Goal: Task Accomplishment & Management: Manage account settings

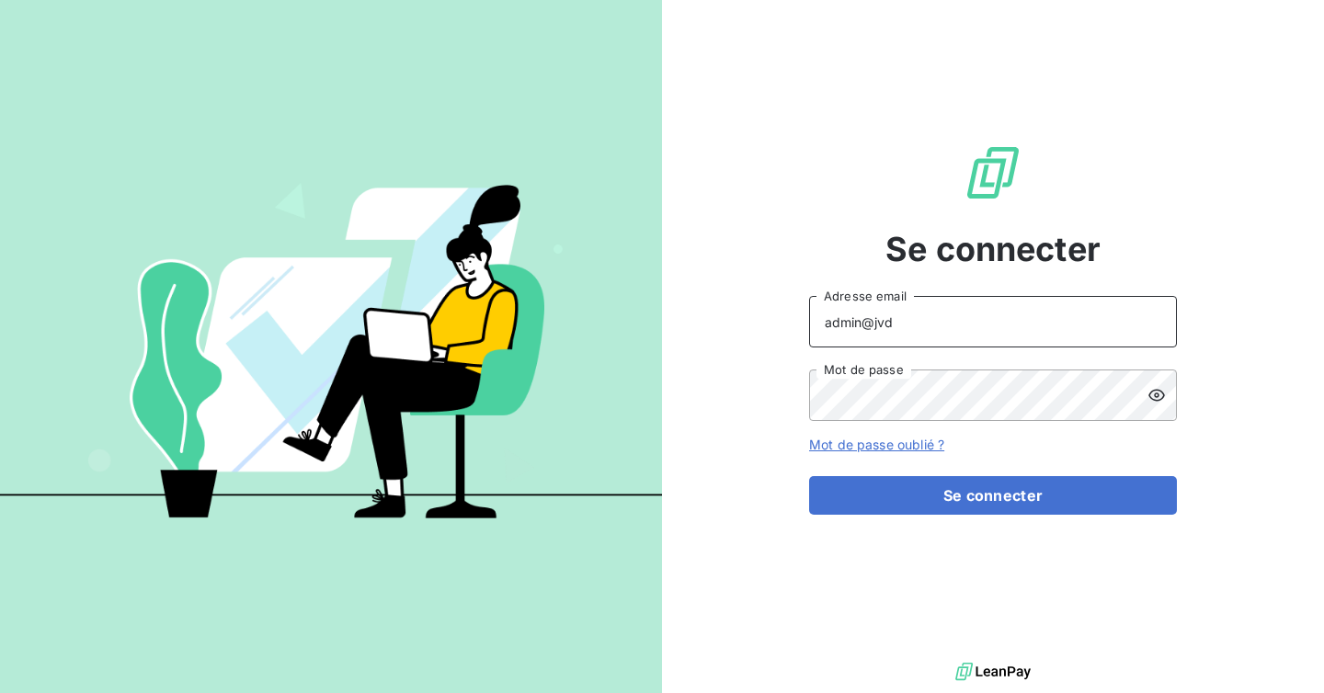
click at [955, 337] on input "admin@jvd" at bounding box center [993, 321] width 368 height 51
type input "admin@ECE"
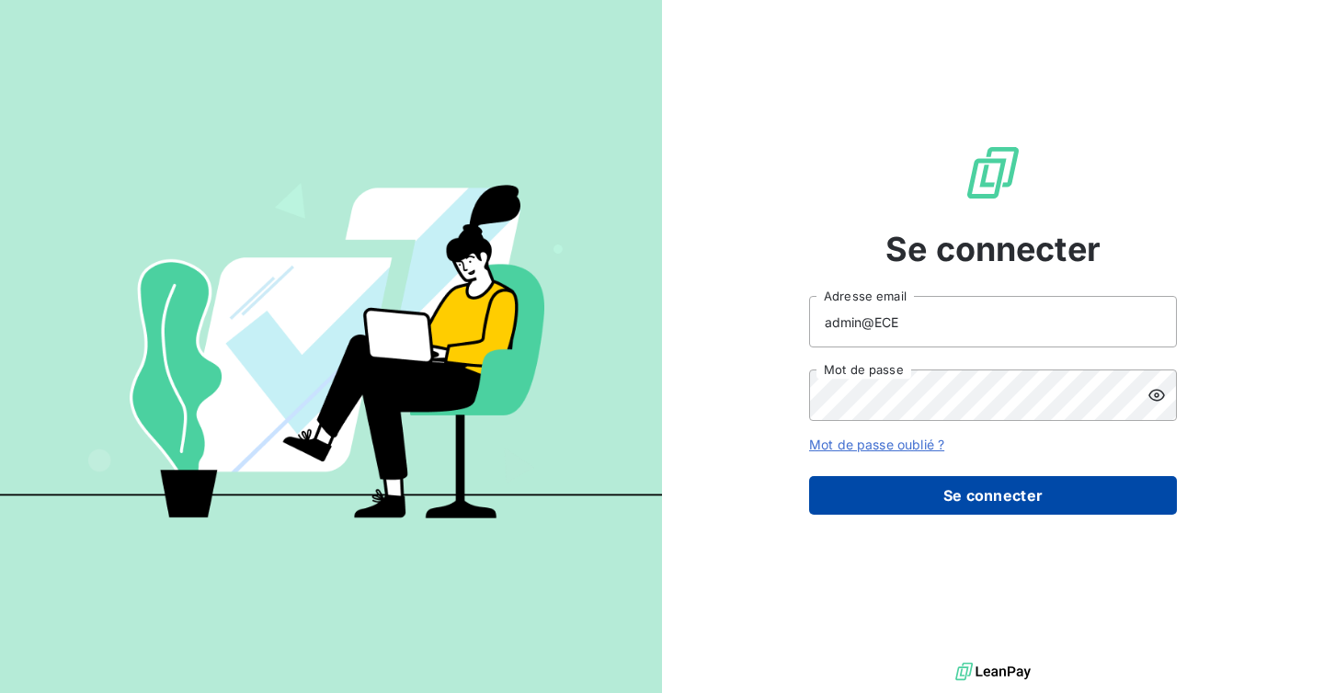
click at [948, 482] on button "Se connecter" at bounding box center [993, 495] width 368 height 39
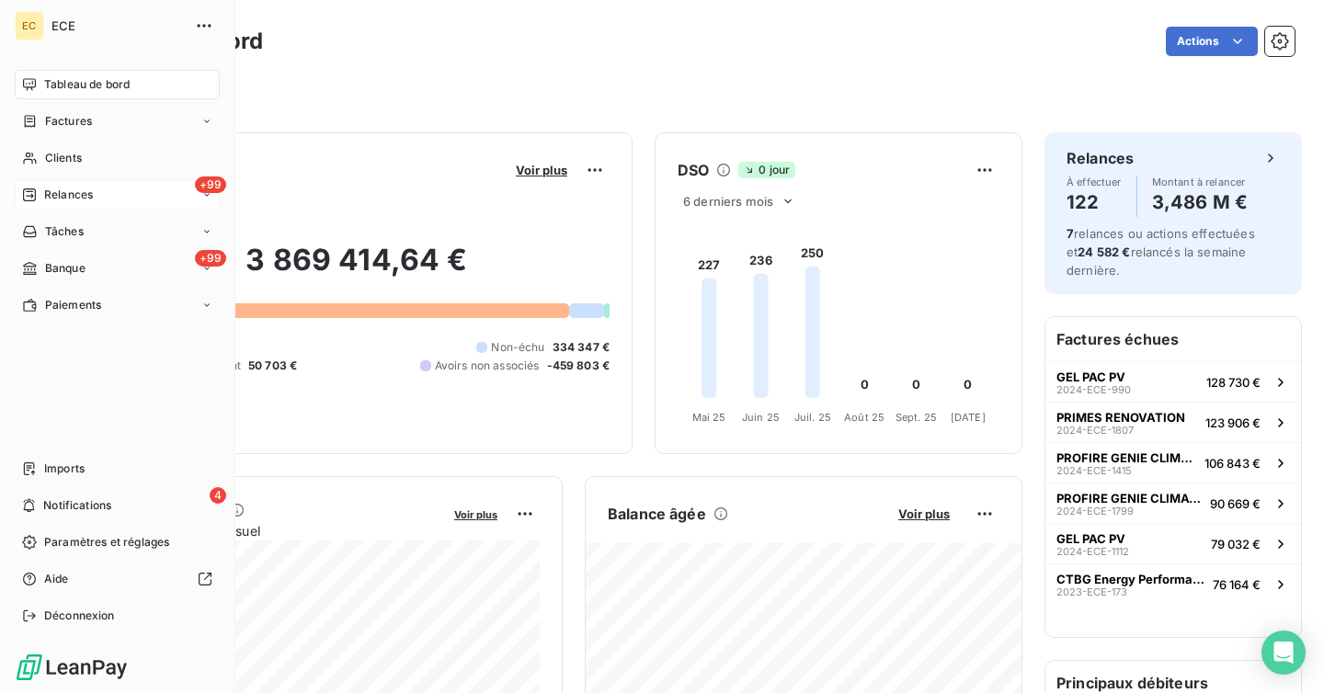
click at [51, 189] on span "Relances" at bounding box center [68, 195] width 49 height 17
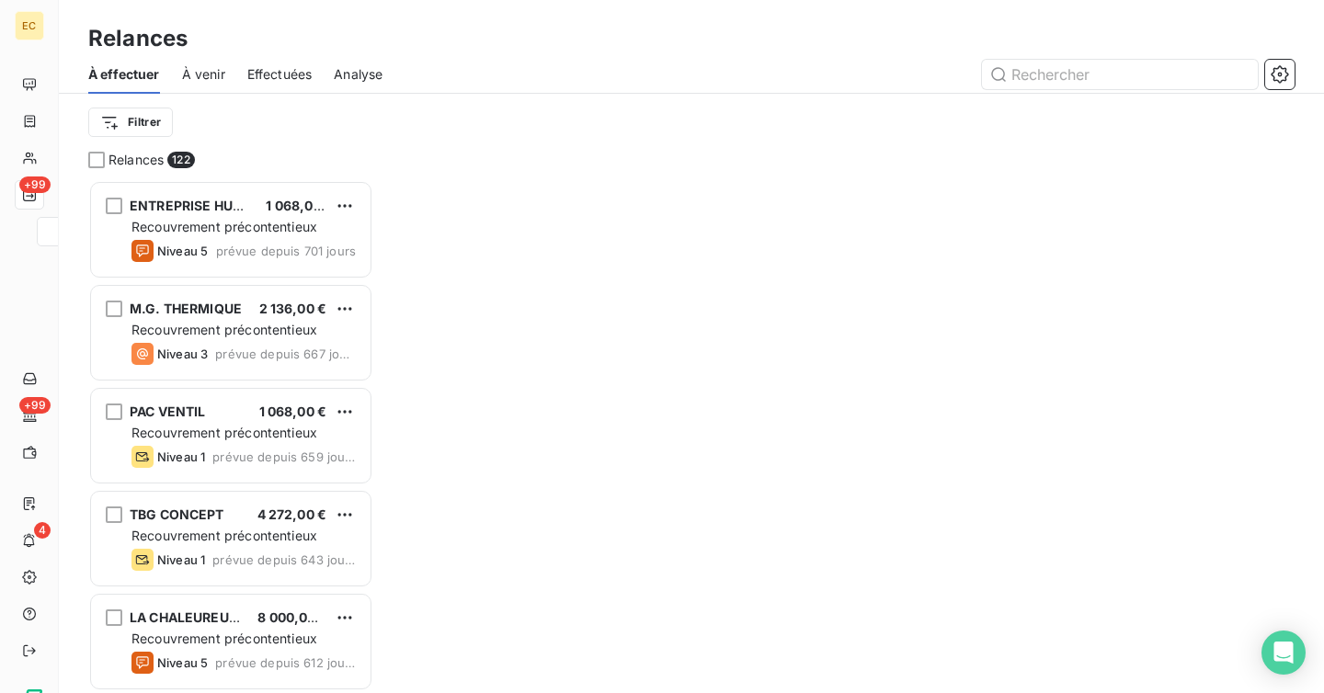
scroll to position [513, 285]
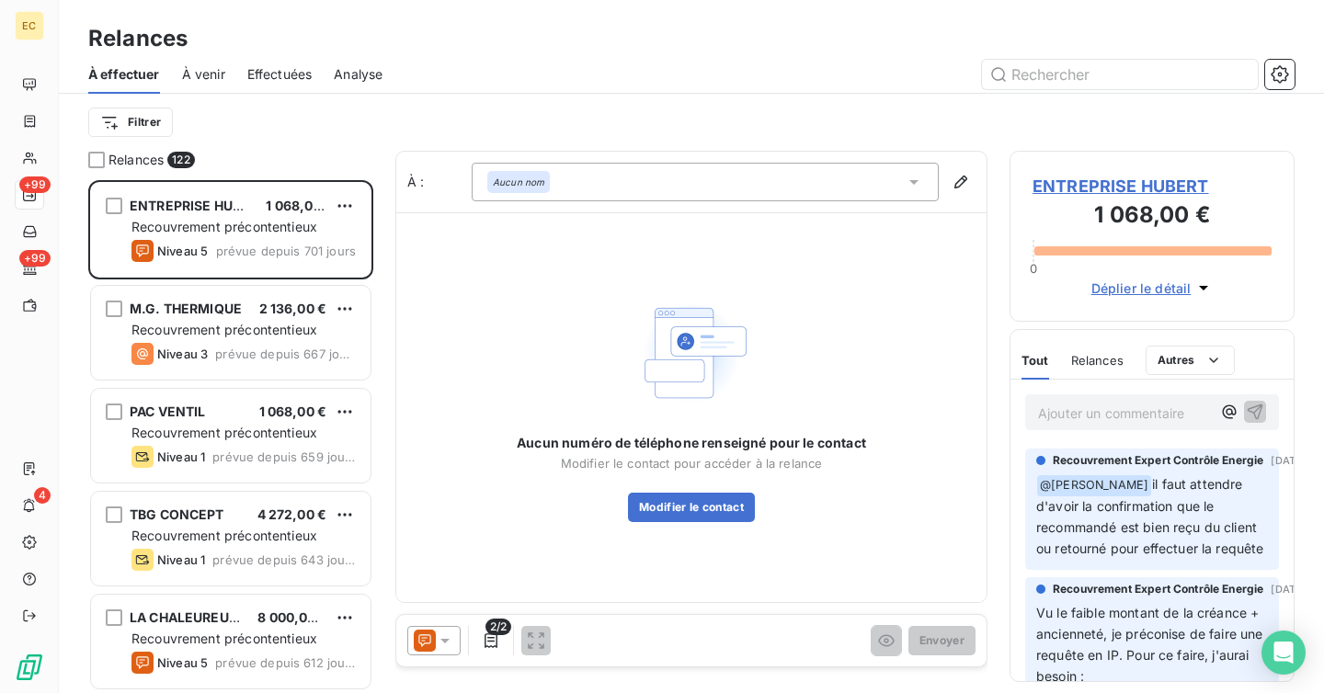
click at [296, 71] on span "Effectuées" at bounding box center [279, 74] width 65 height 18
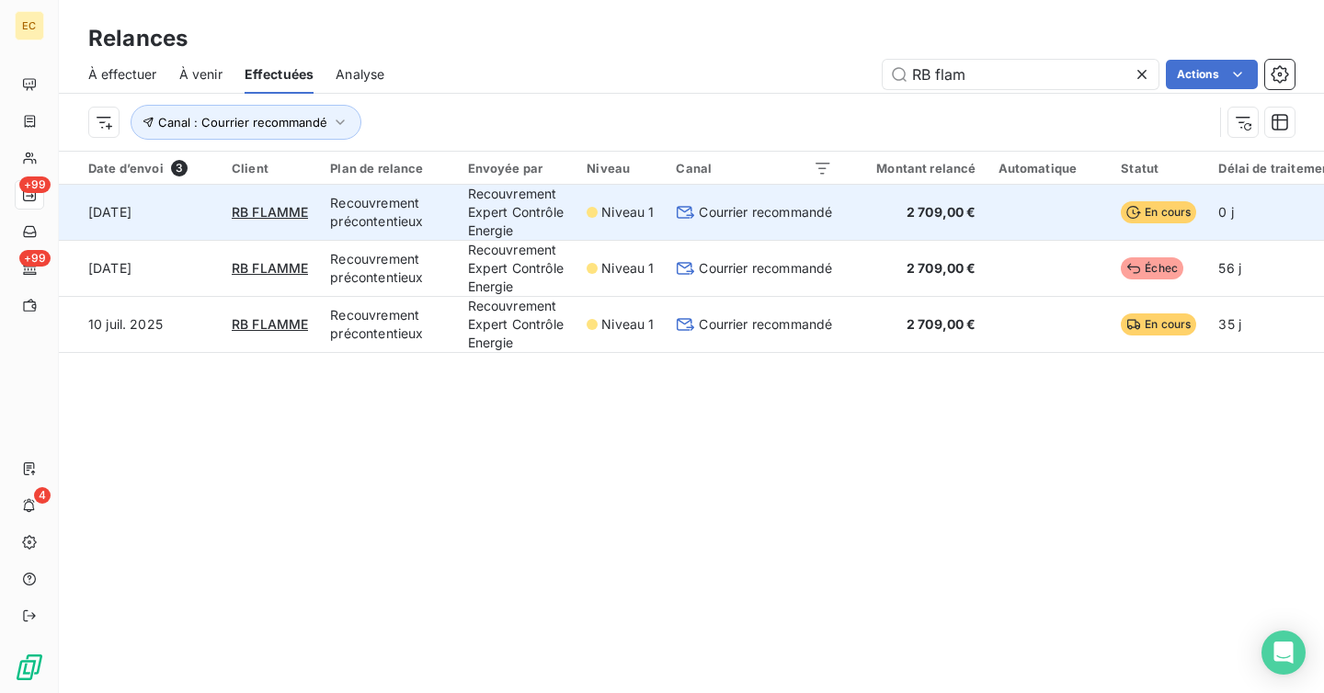
click at [471, 241] on td "Recouvrement Expert Contrôle Energie" at bounding box center [517, 213] width 120 height 56
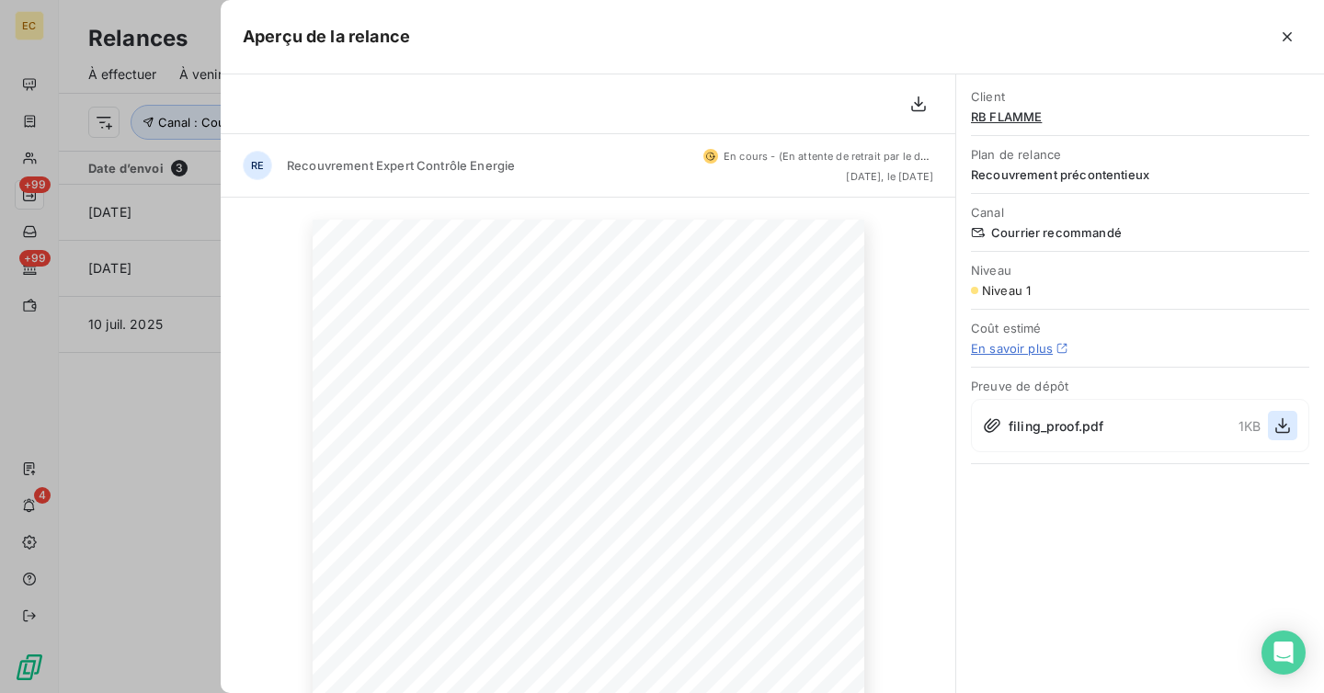
click at [1282, 427] on icon "button" at bounding box center [1282, 426] width 15 height 16
click at [147, 469] on div at bounding box center [662, 346] width 1324 height 693
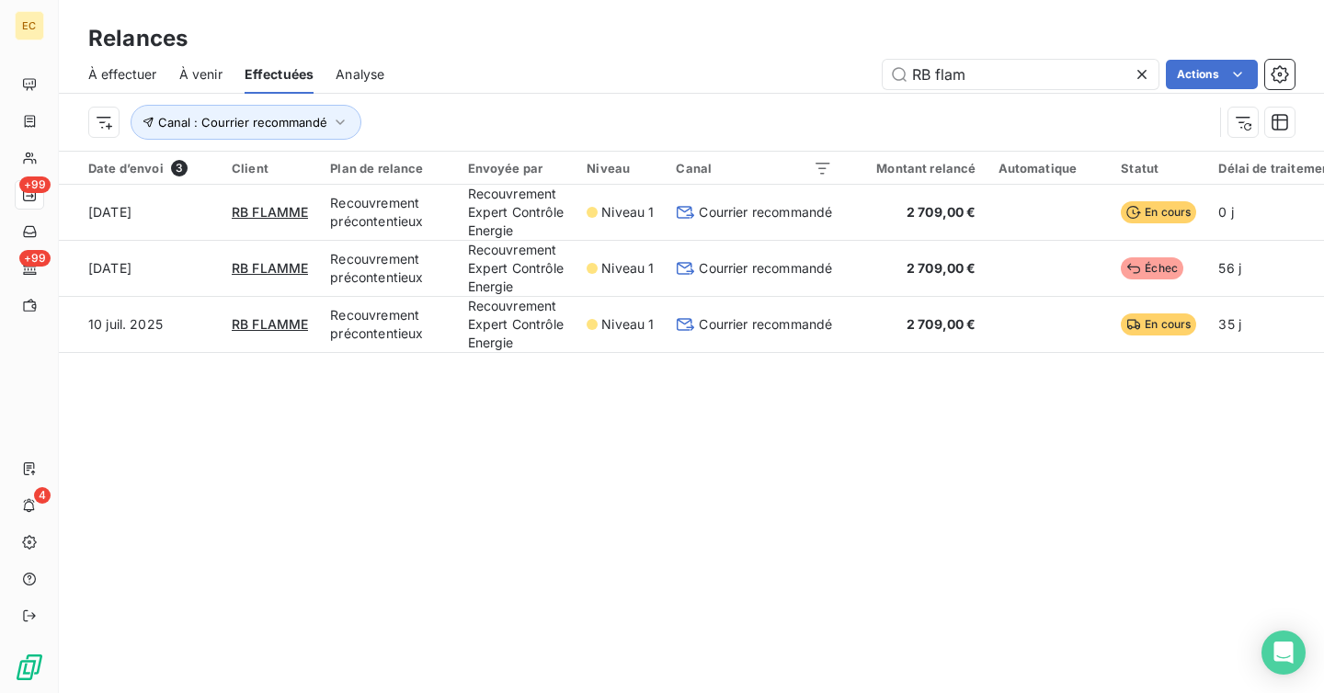
click at [144, 76] on span "À effectuer" at bounding box center [122, 74] width 69 height 18
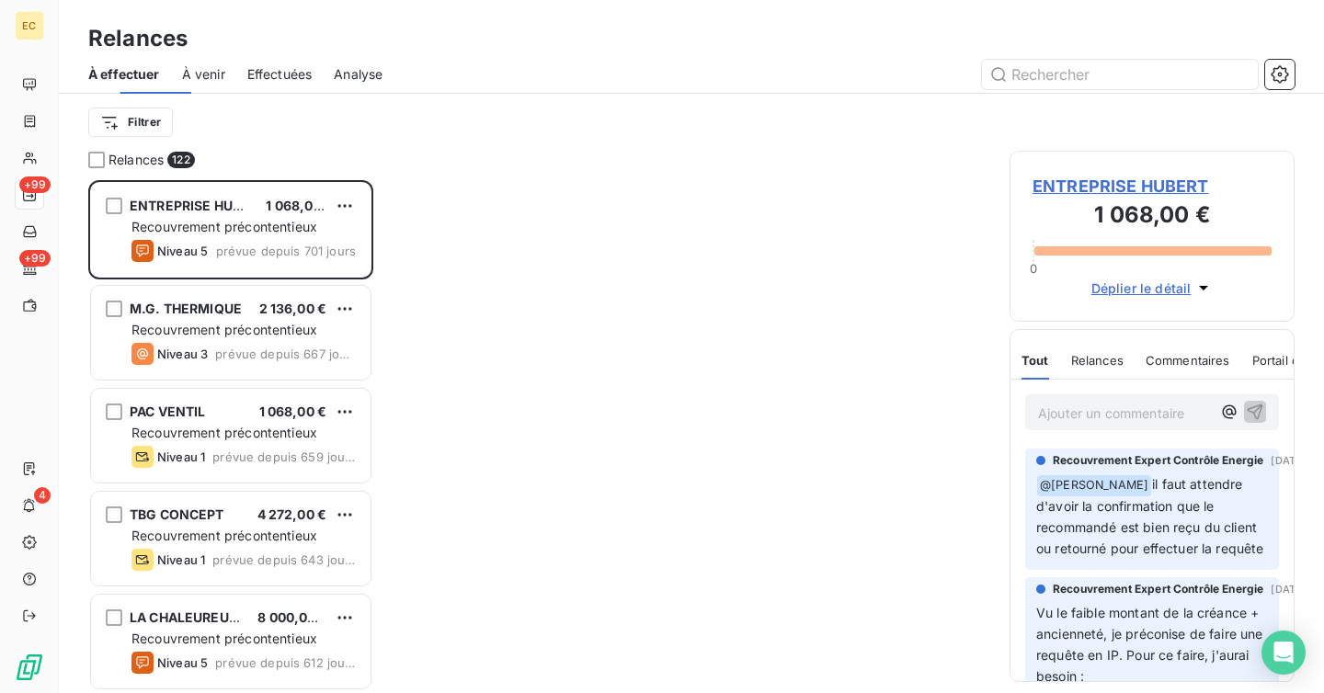
scroll to position [513, 285]
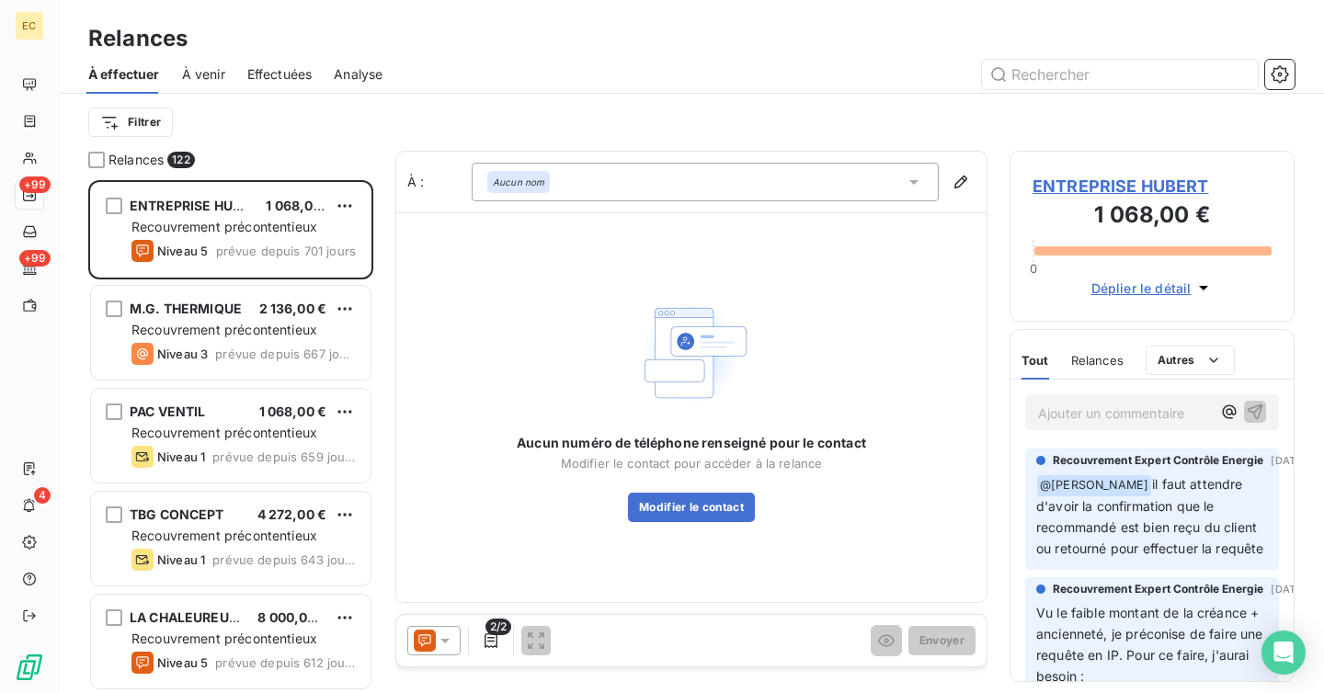
click at [286, 79] on span "Effectuées" at bounding box center [279, 74] width 65 height 18
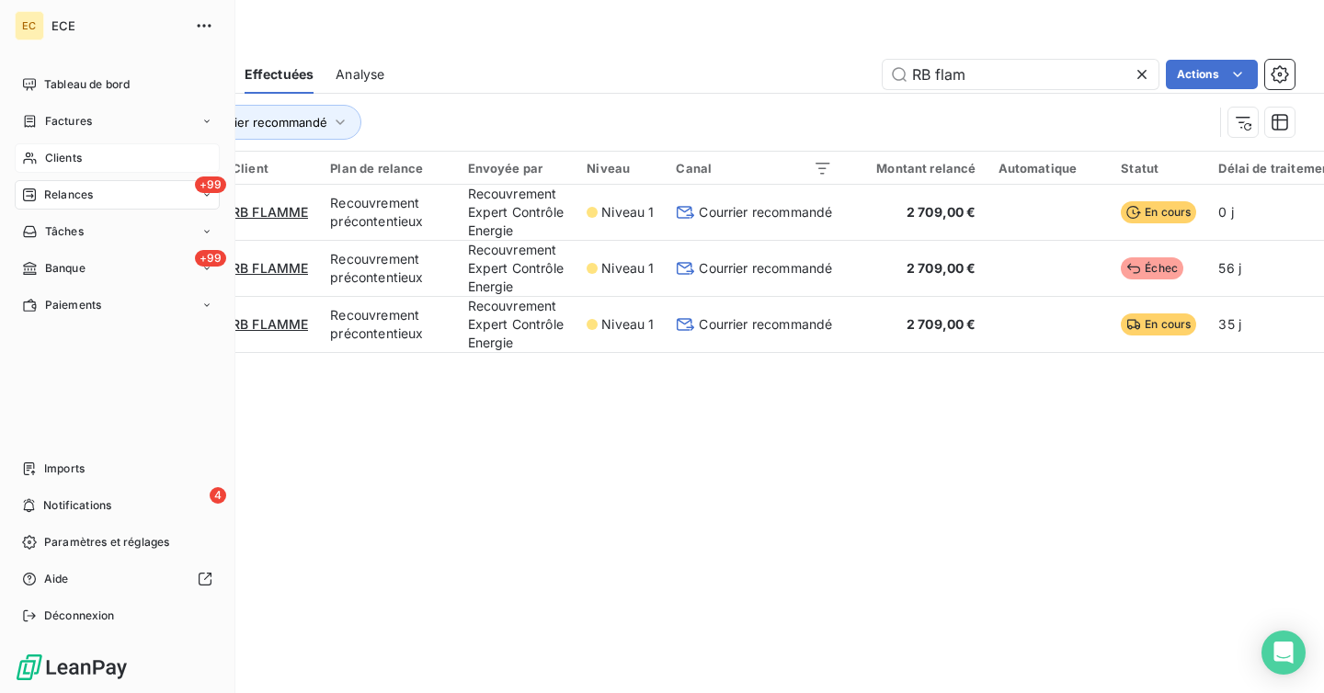
click at [31, 154] on icon at bounding box center [30, 158] width 16 height 15
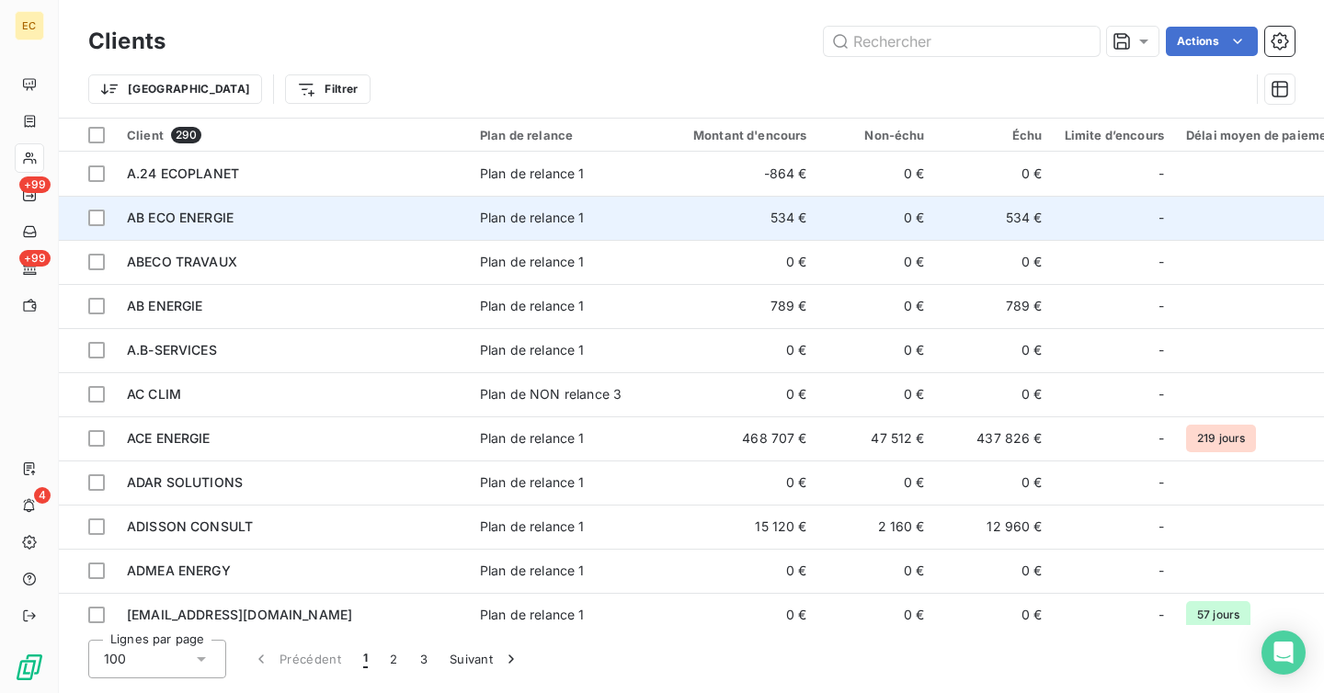
click at [960, 219] on td "534 €" at bounding box center [995, 218] width 118 height 44
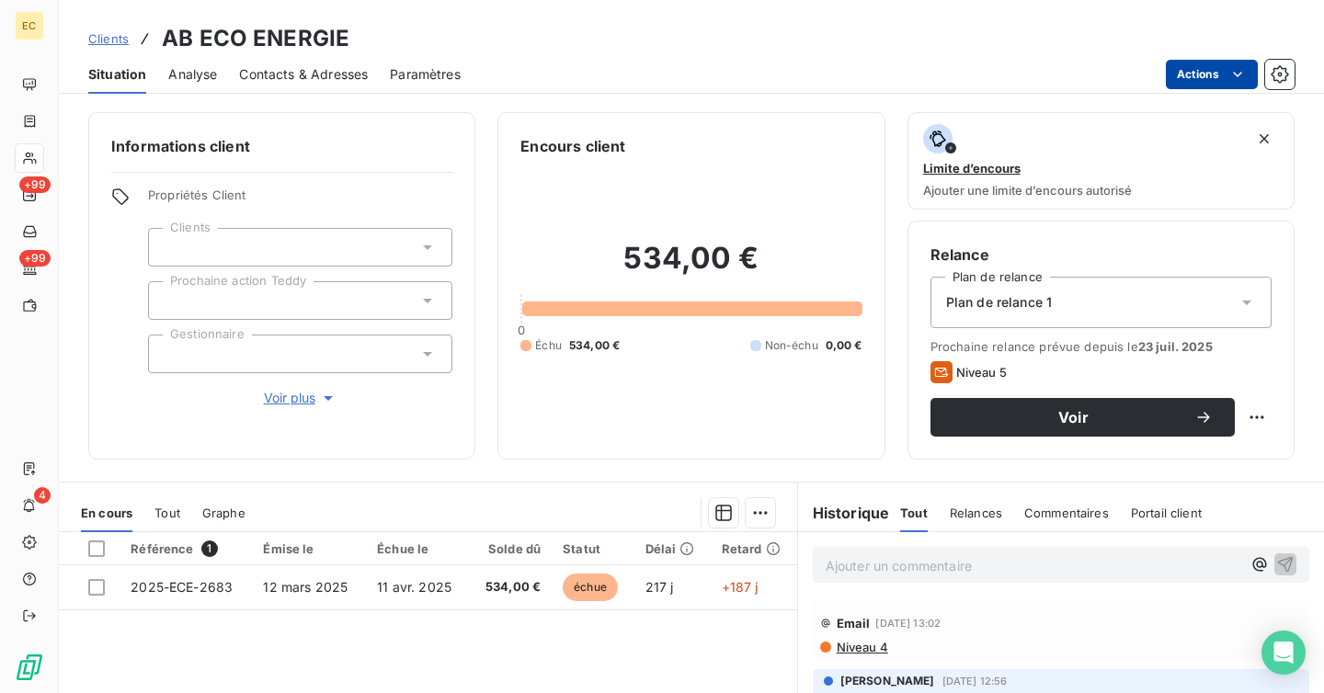
click at [1202, 78] on html "EC +99 +99 4 Clients AB ECO ENERGIE Situation Analyse Contacts & Adresses Param…" at bounding box center [662, 346] width 1324 height 693
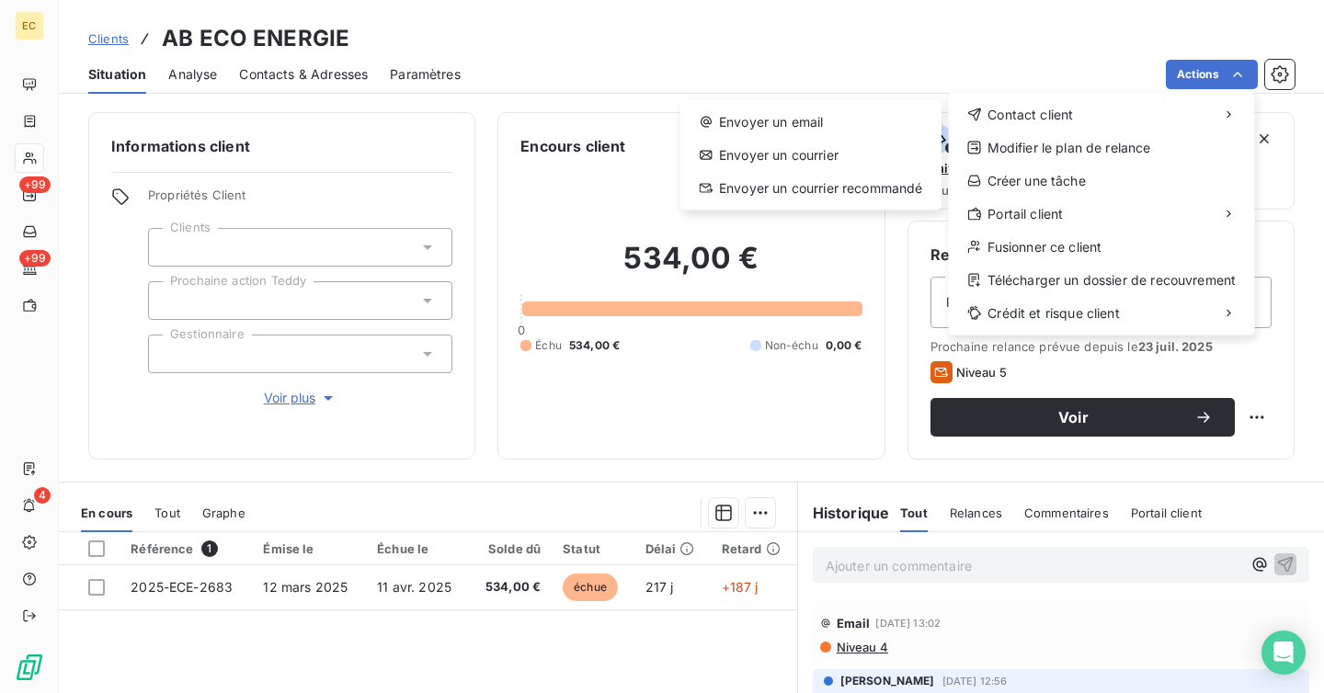
click at [823, 52] on html "EC +99 +99 4 Clients AB ECO ENERGIE Situation Analyse Contacts & Adresses Param…" at bounding box center [662, 346] width 1324 height 693
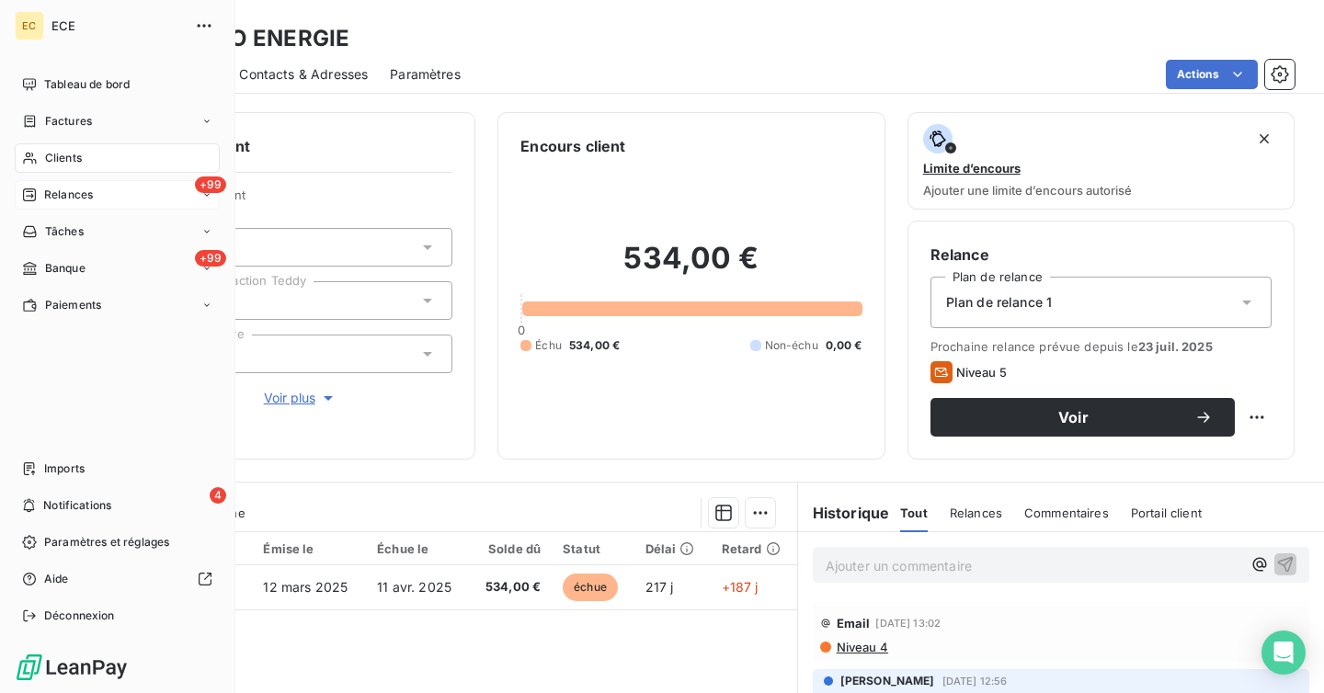
click at [68, 192] on span "Relances" at bounding box center [68, 195] width 49 height 17
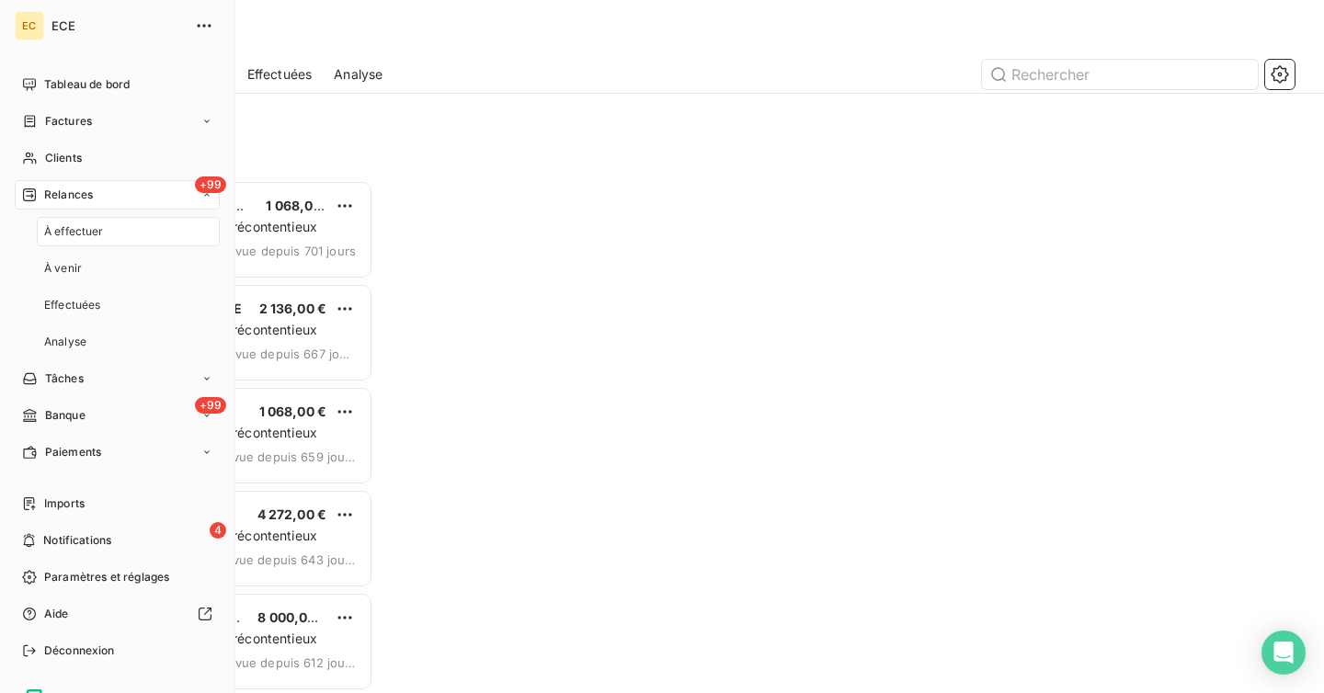
scroll to position [513, 285]
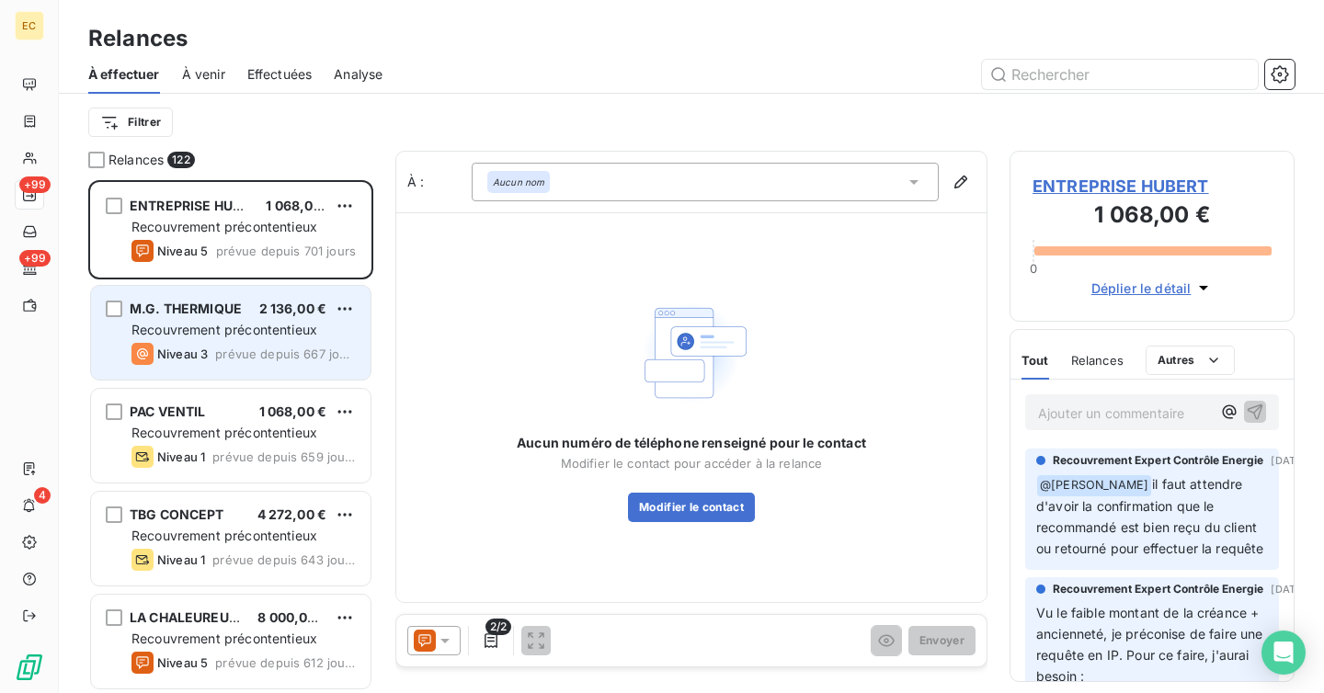
click at [208, 323] on span "Recouvrement précontentieux" at bounding box center [224, 330] width 186 height 16
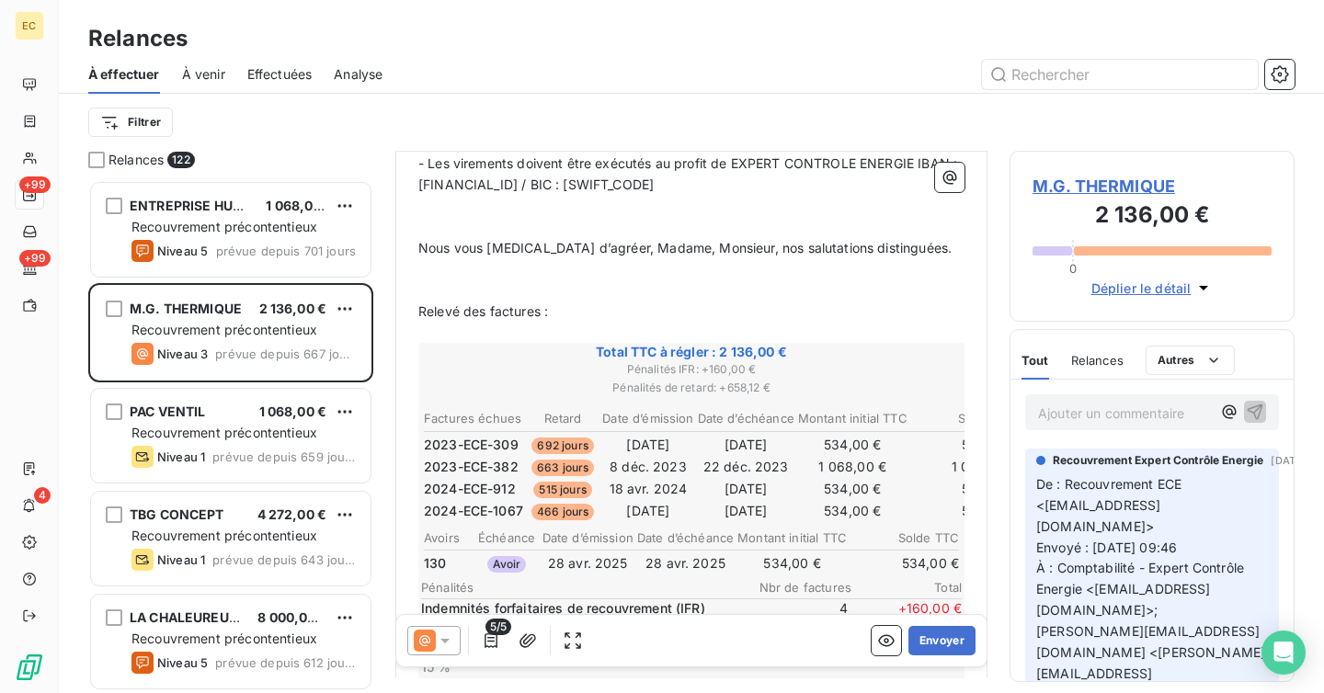
scroll to position [1130, 0]
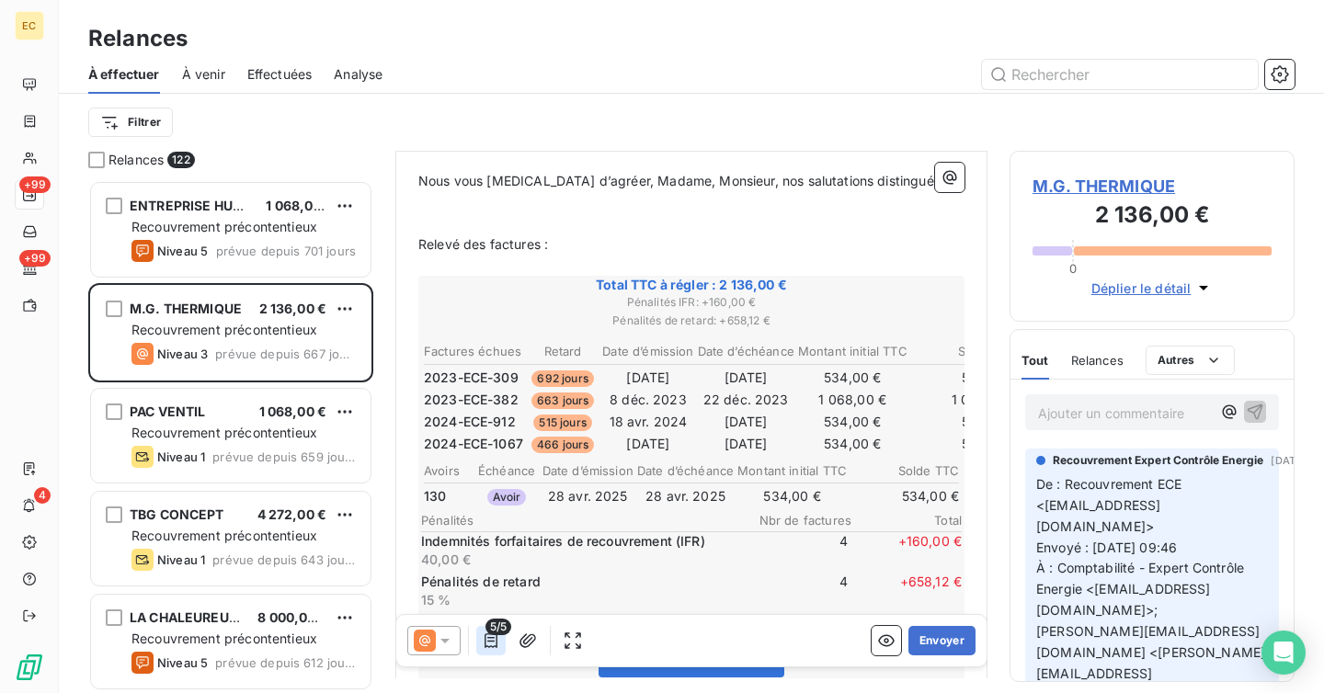
click at [497, 640] on icon "button" at bounding box center [491, 641] width 13 height 15
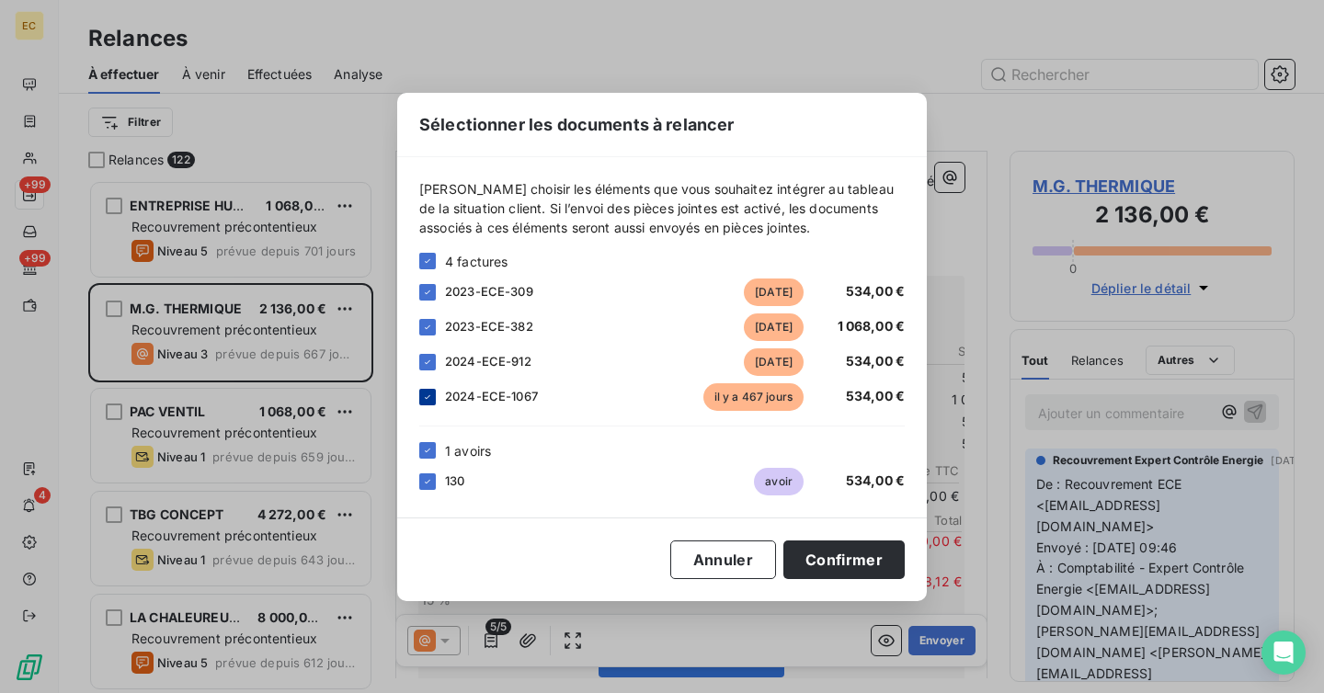
click at [430, 394] on icon at bounding box center [427, 397] width 11 height 11
click at [430, 394] on div at bounding box center [427, 397] width 17 height 17
click at [431, 362] on icon at bounding box center [427, 362] width 11 height 11
click at [431, 362] on div at bounding box center [427, 362] width 17 height 17
click at [428, 331] on icon at bounding box center [427, 327] width 11 height 11
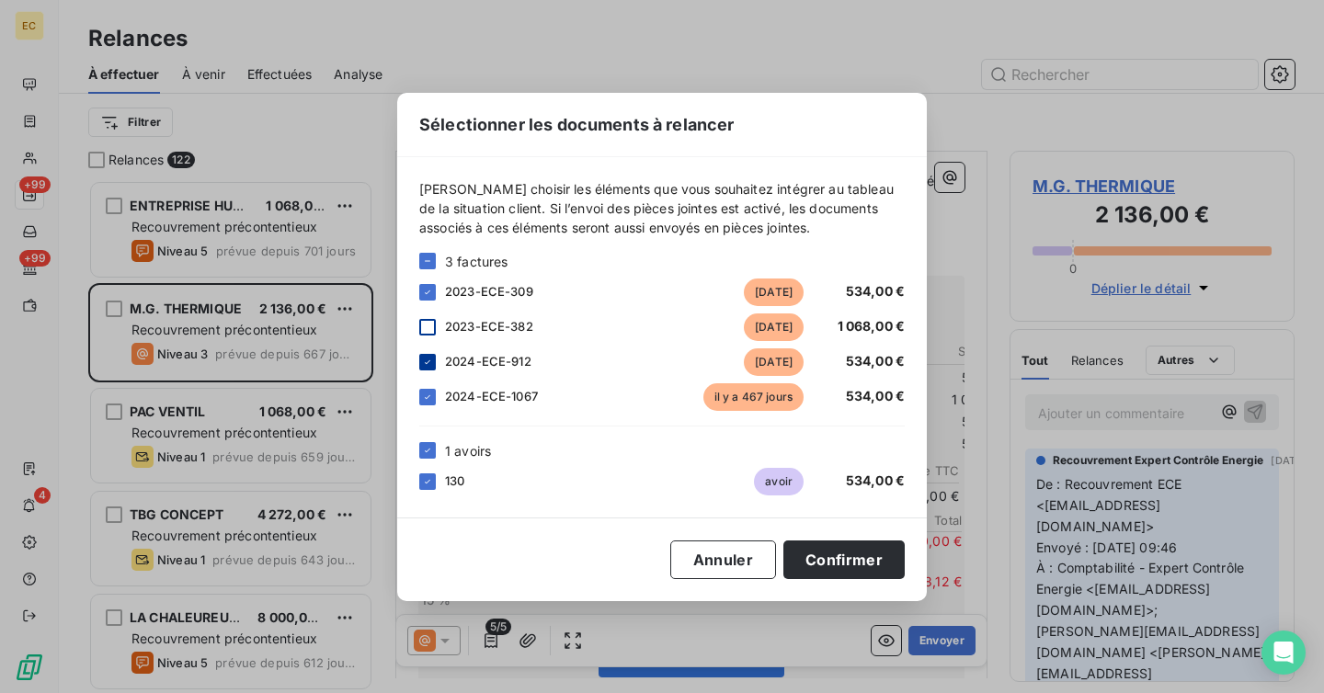
click at [428, 331] on div at bounding box center [427, 327] width 17 height 17
click at [737, 575] on button "Annuler" at bounding box center [723, 560] width 106 height 39
